Goal: Transaction & Acquisition: Purchase product/service

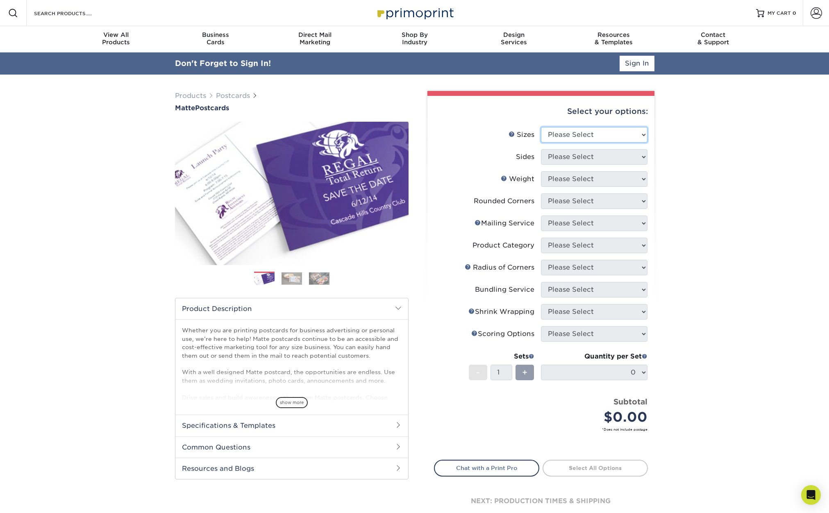
select select "6.00x11.00"
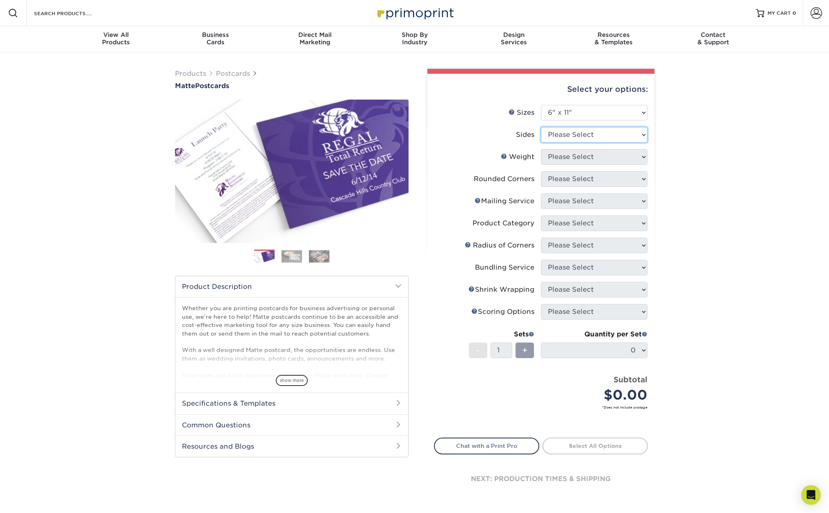
select select "13abbda7-1d64-4f25-8bb2-c179b224825d"
select select "14PT"
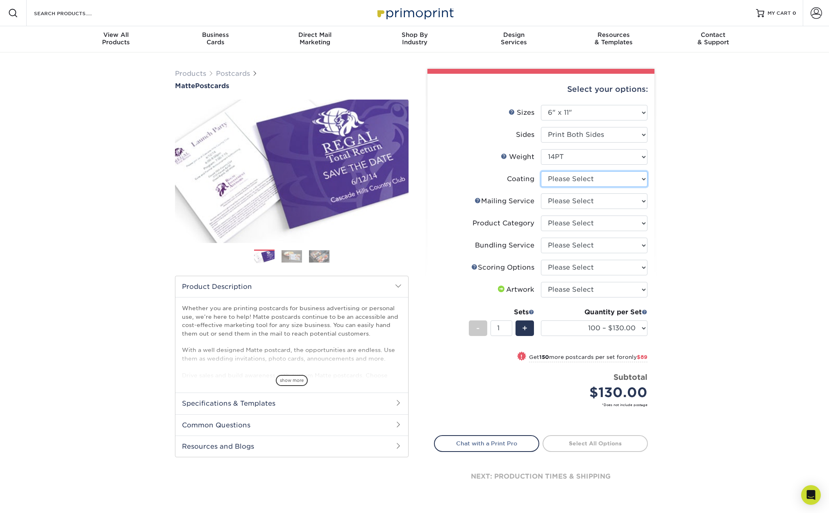
select select "121bb7b5-3b4d-429f-bd8d-bbf80e953313"
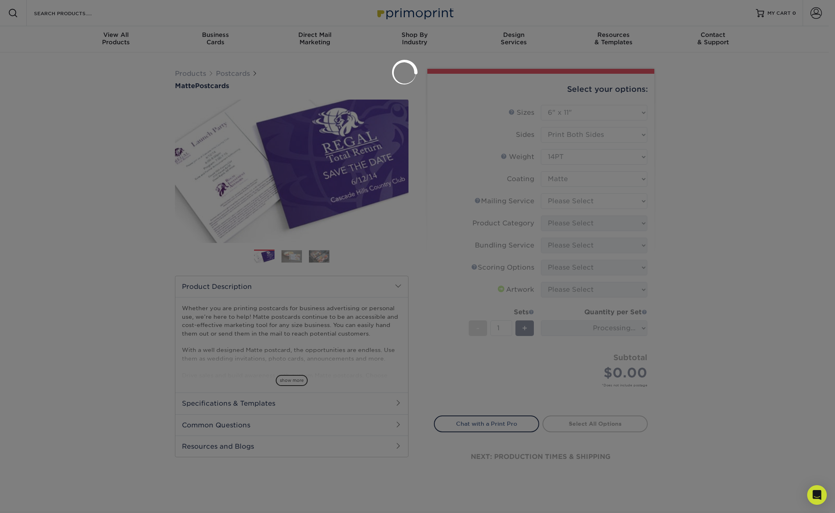
click at [571, 197] on div at bounding box center [417, 256] width 835 height 513
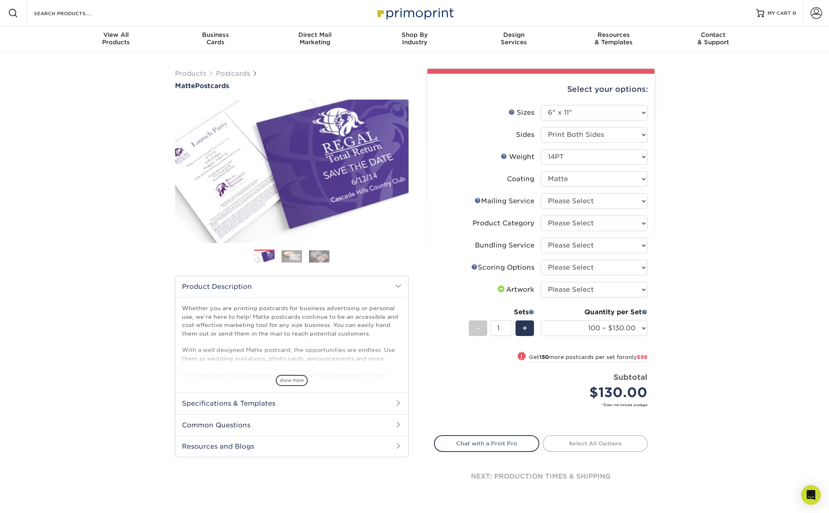
click at [728, 201] on div "Products Postcards Matte Postcards Next $" at bounding box center [414, 291] width 829 height 478
select select "3e5e9bdd-d78a-4c28-a41d-fe1407925ca6"
select select "9b7272e0-d6c8-4c3c-8e97-d3a1bcdab858"
select select "58689abb-25c0-461c-a4c3-a80b627d6649"
select select "16ebe401-5398-422d-8cb0-f3adbb82deb5"
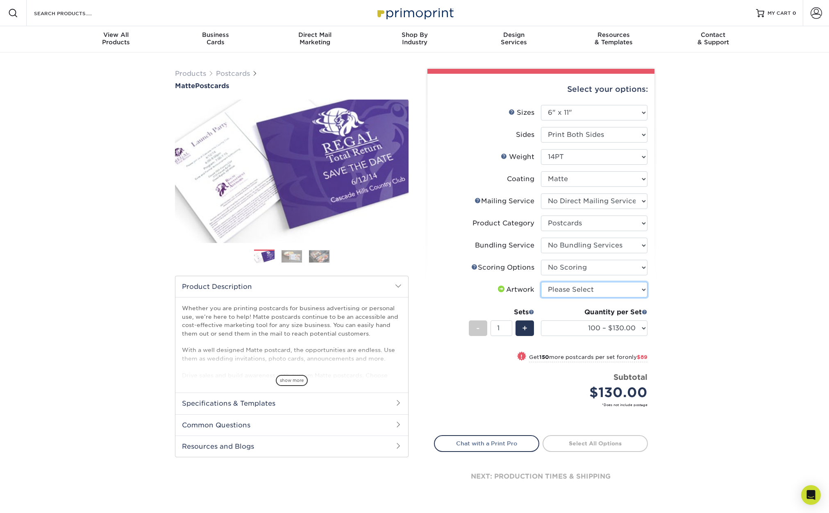
select select "upload"
click at [559, 340] on div "Quantity per Set 100 – $130.00 250 – $219.00 500 – $282.00 1000 – $336.00 2500 …" at bounding box center [594, 326] width 107 height 38
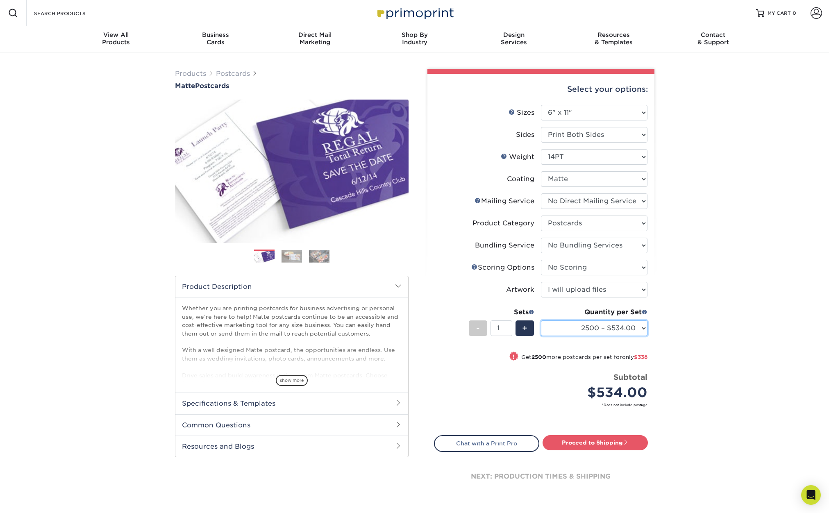
select select "5000 – $872.00"
